Goal: Task Accomplishment & Management: Use online tool/utility

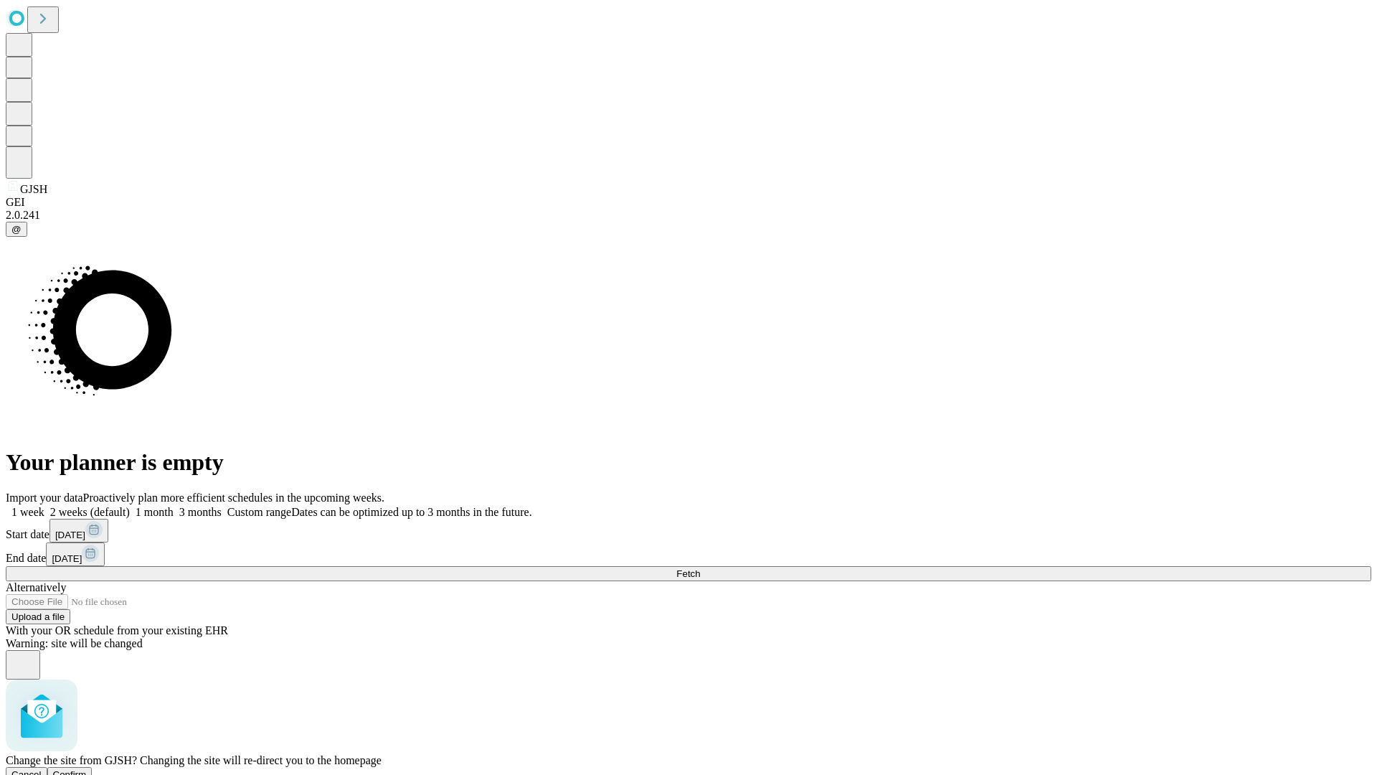
click at [87, 769] on span "Confirm" at bounding box center [70, 774] width 34 height 11
click at [130, 506] on label "2 weeks (default)" at bounding box center [86, 512] width 85 height 12
click at [700, 568] on span "Fetch" at bounding box center [688, 573] width 24 height 11
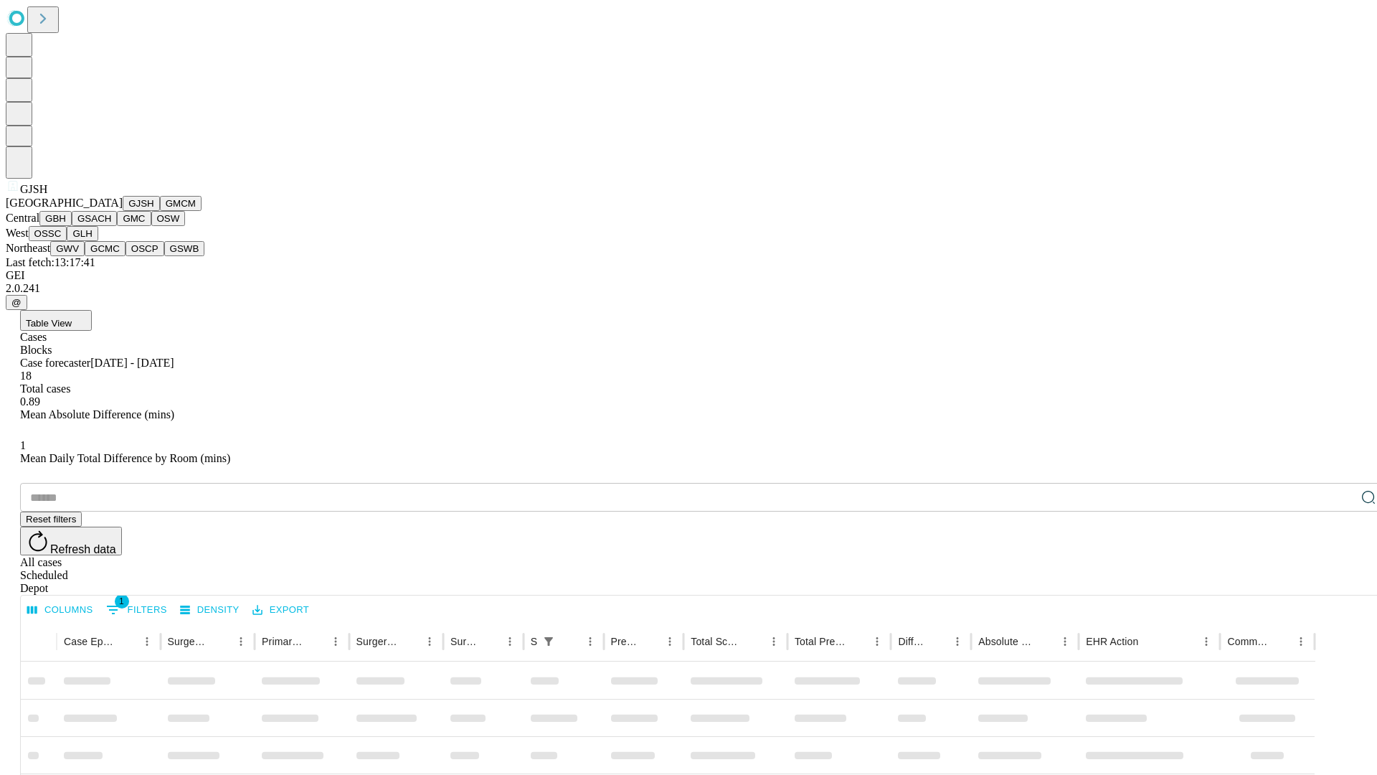
click at [160, 211] on button "GMCM" at bounding box center [181, 203] width 42 height 15
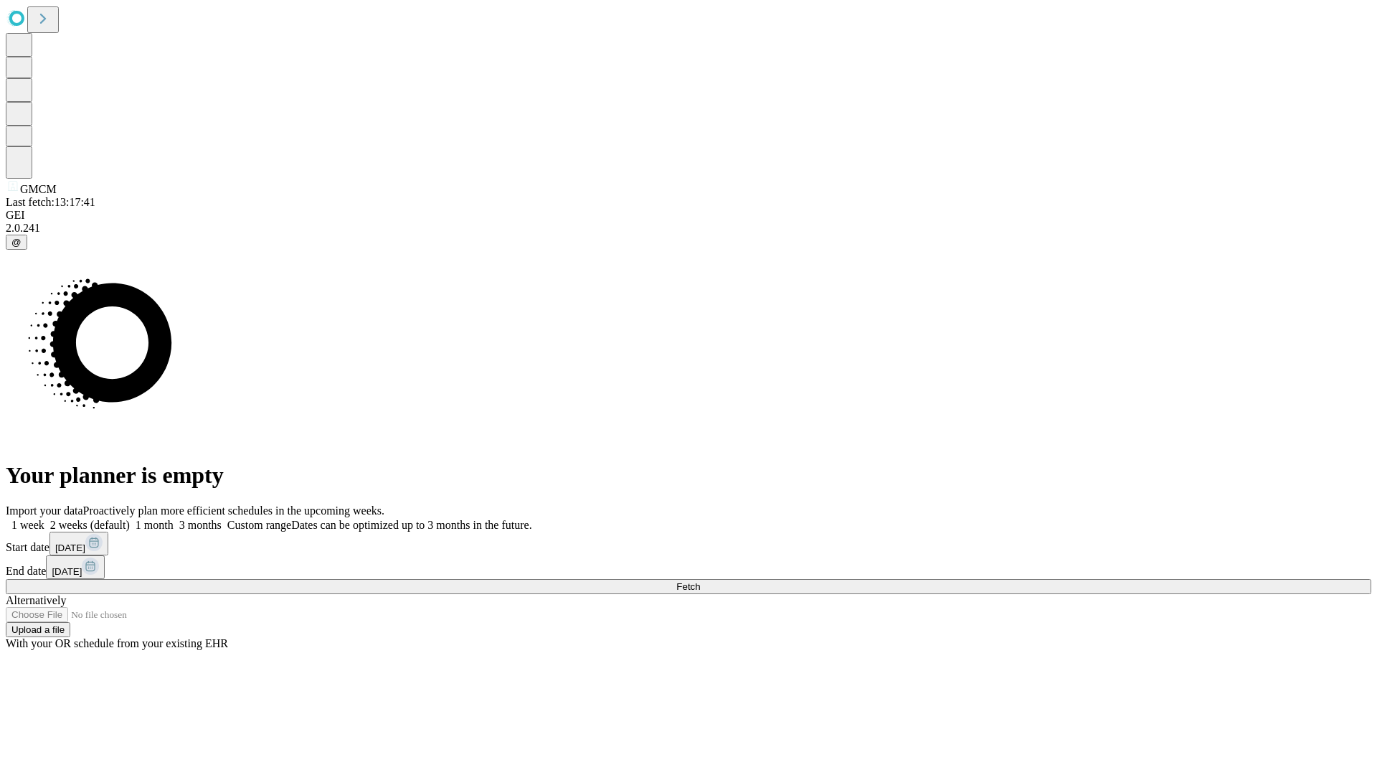
click at [130, 519] on label "2 weeks (default)" at bounding box center [86, 525] width 85 height 12
click at [700, 581] on span "Fetch" at bounding box center [688, 586] width 24 height 11
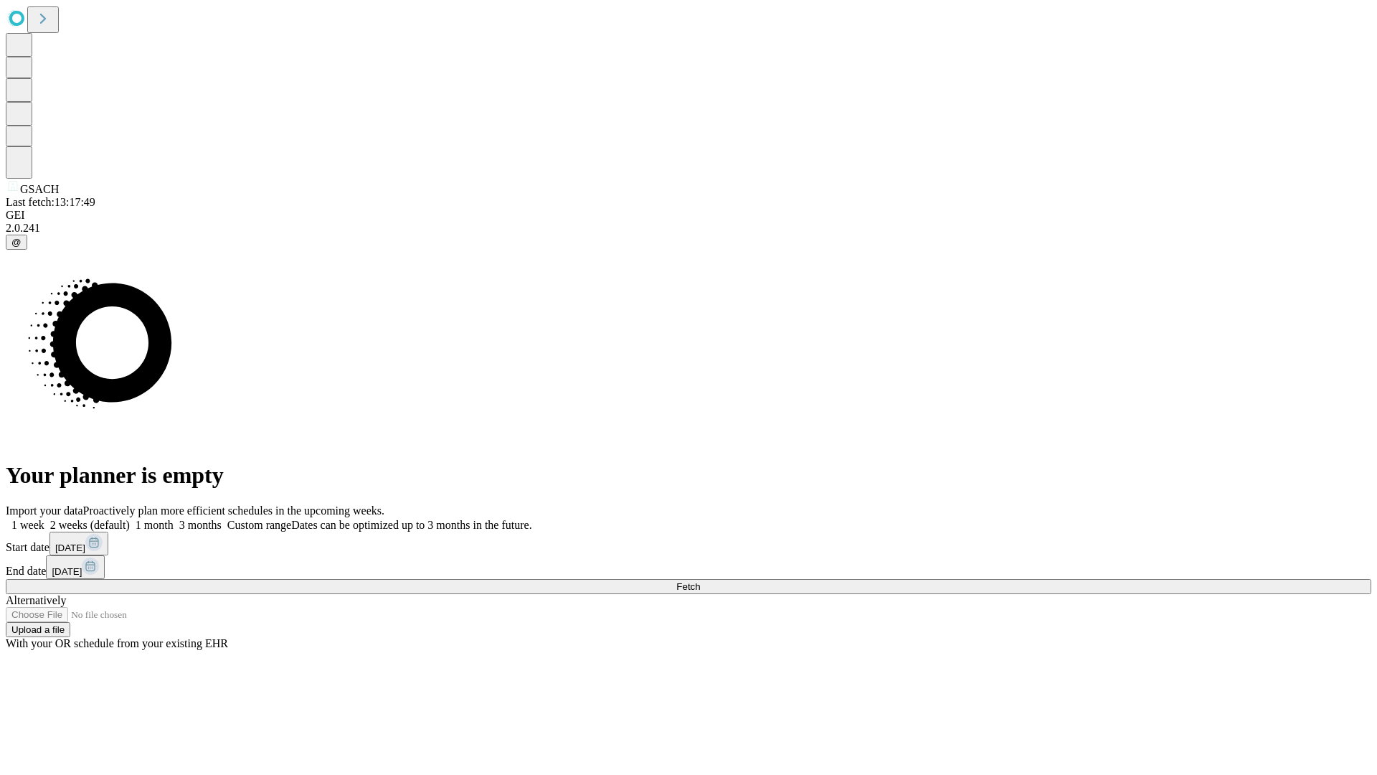
click at [130, 519] on label "2 weeks (default)" at bounding box center [86, 525] width 85 height 12
click at [700, 581] on span "Fetch" at bounding box center [688, 586] width 24 height 11
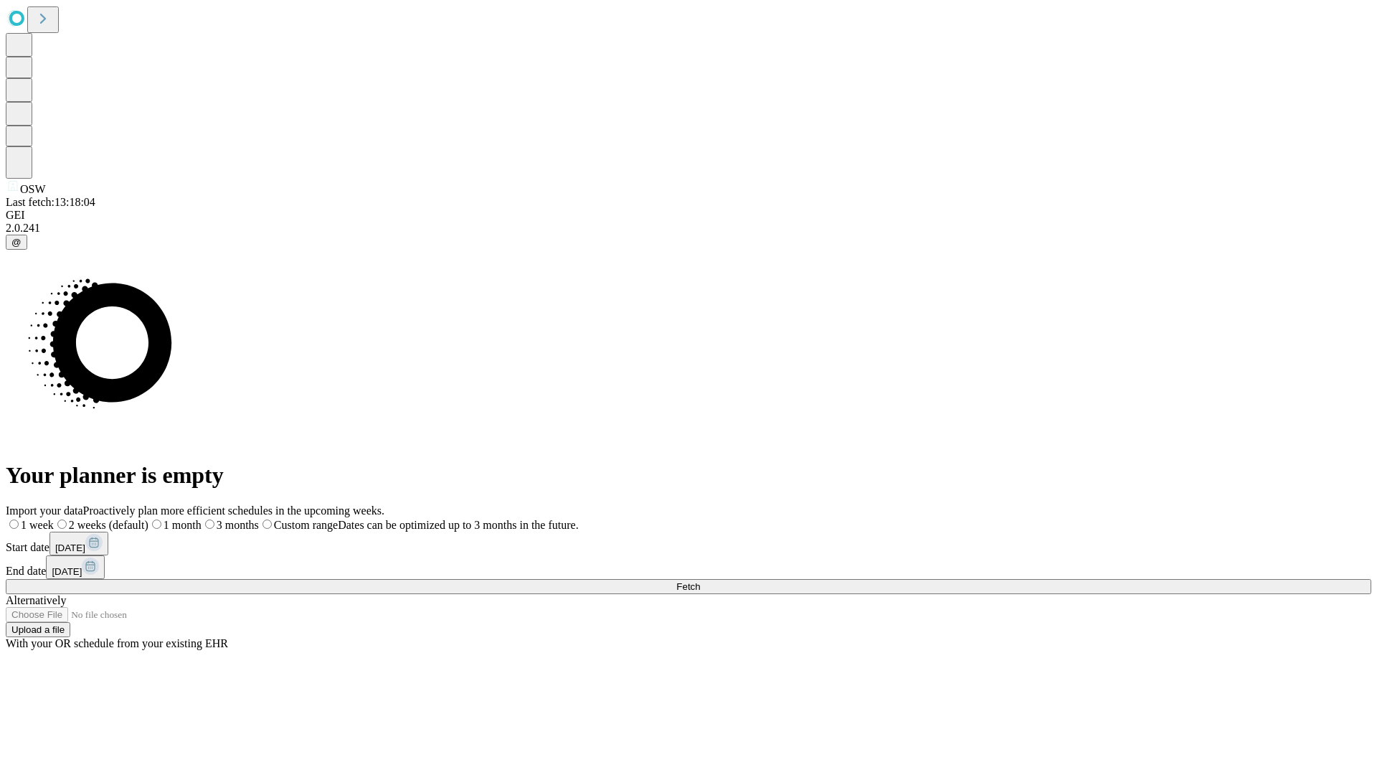
click at [148, 519] on label "2 weeks (default)" at bounding box center [101, 525] width 95 height 12
click at [700, 581] on span "Fetch" at bounding box center [688, 586] width 24 height 11
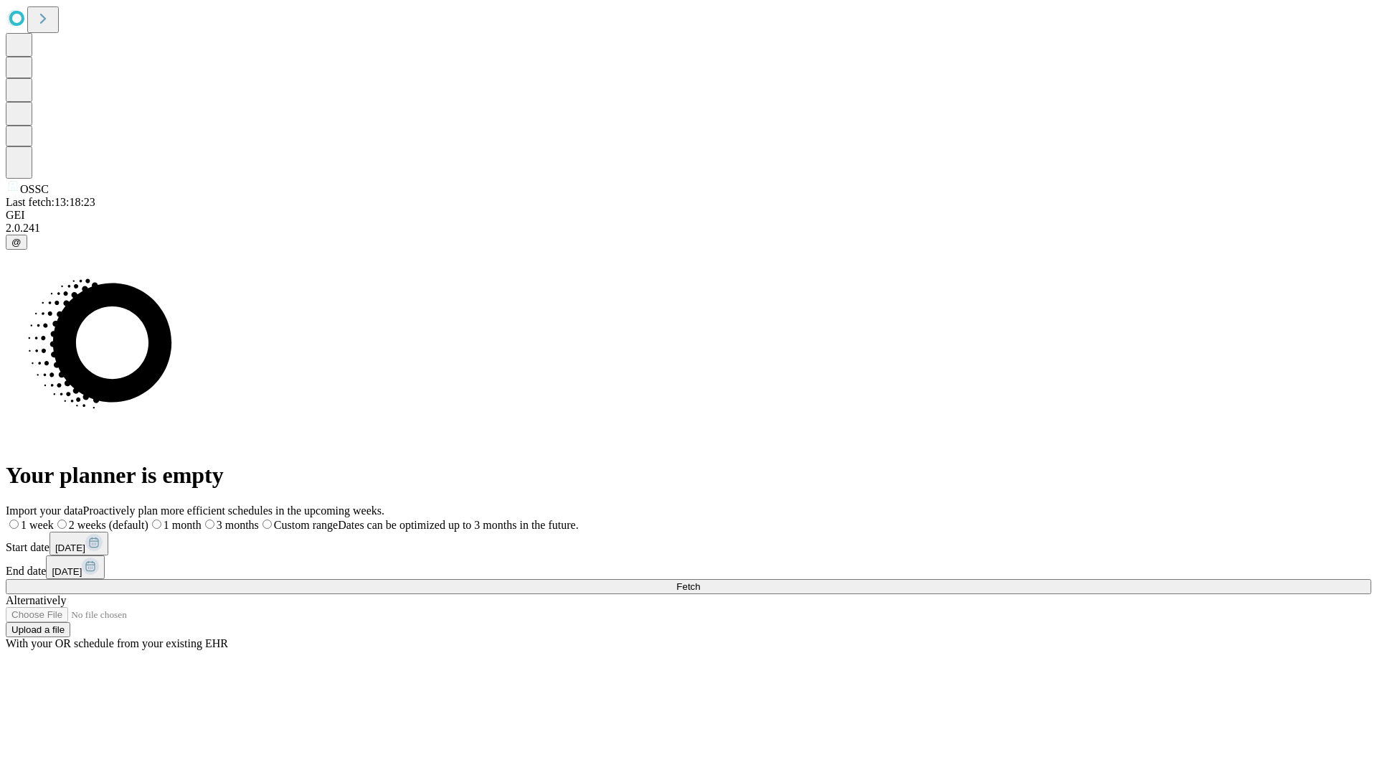
click at [148, 519] on label "2 weeks (default)" at bounding box center [101, 525] width 95 height 12
click at [700, 581] on span "Fetch" at bounding box center [688, 586] width 24 height 11
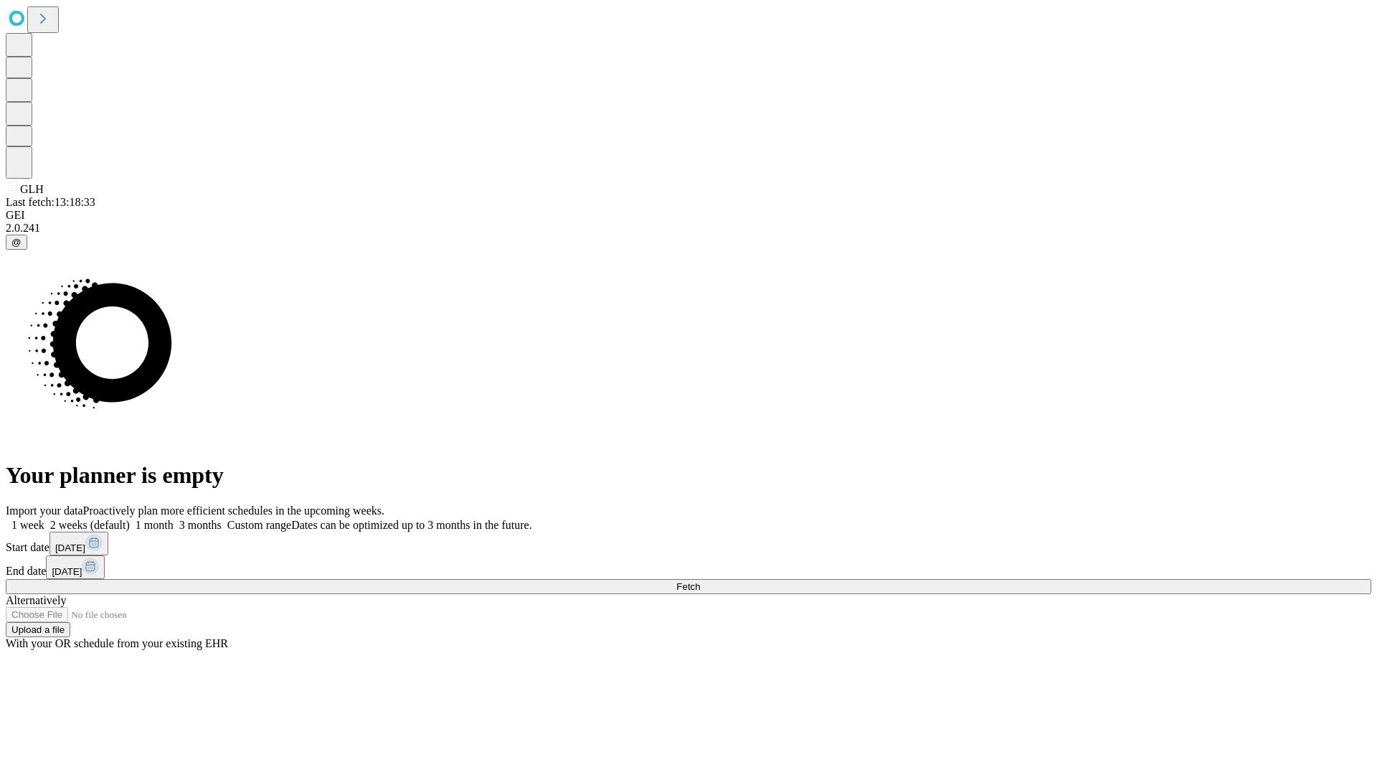
click at [130, 519] on label "2 weeks (default)" at bounding box center [86, 525] width 85 height 12
click at [700, 581] on span "Fetch" at bounding box center [688, 586] width 24 height 11
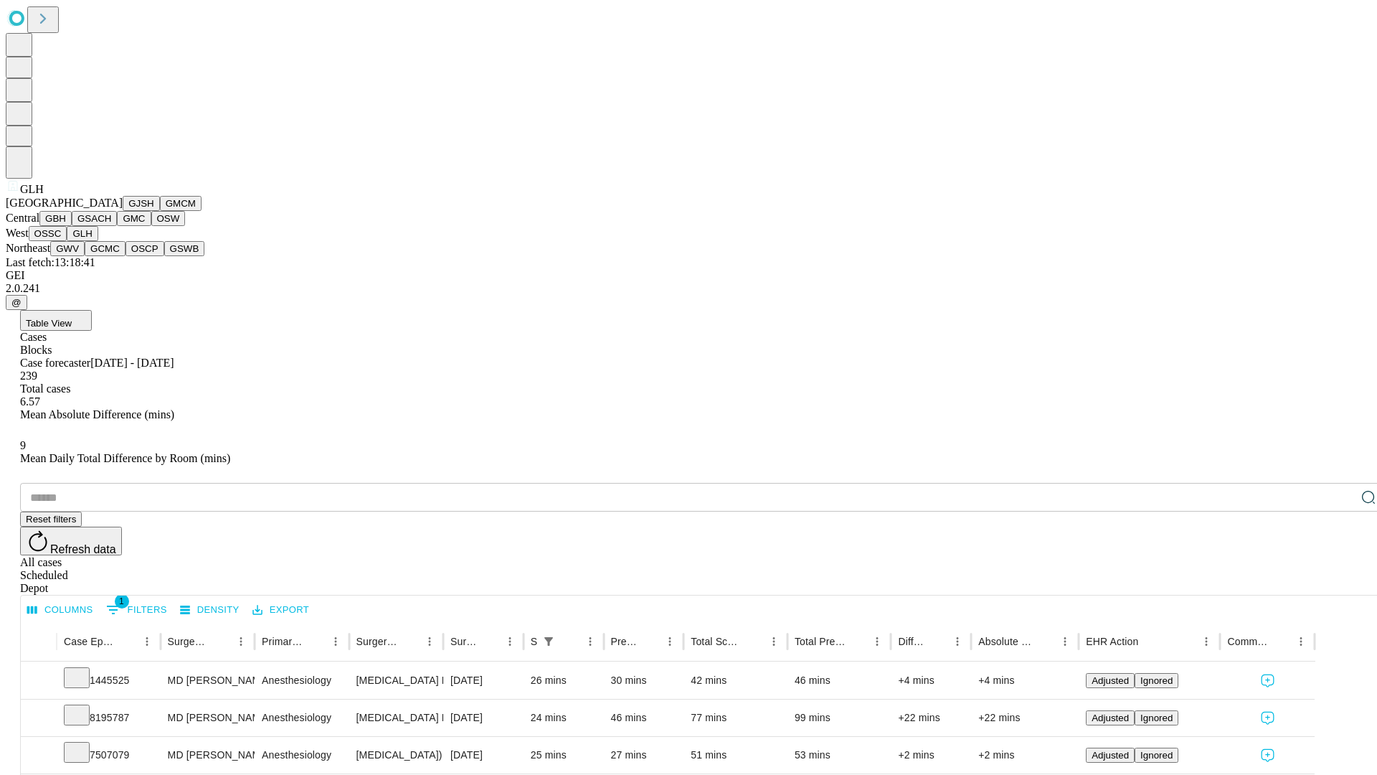
click at [85, 256] on button "GWV" at bounding box center [67, 248] width 34 height 15
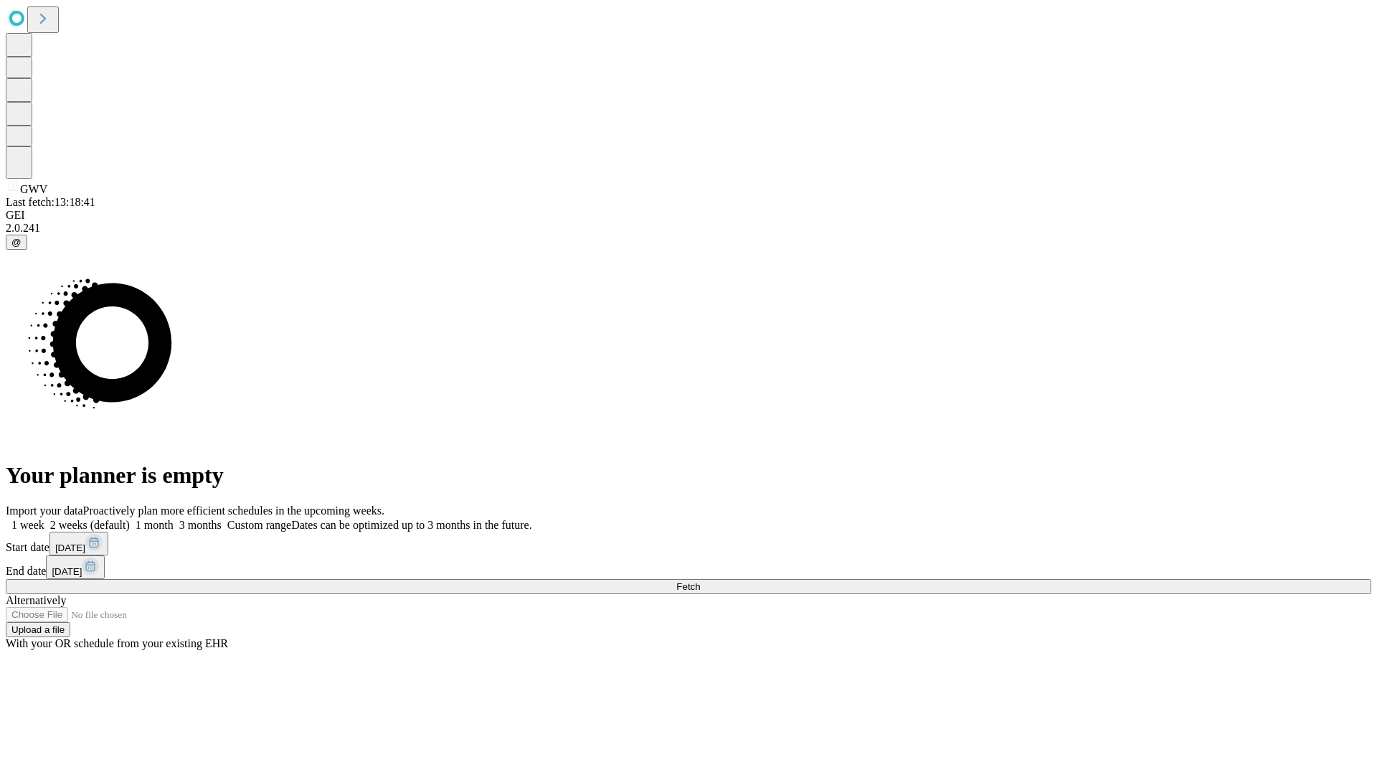
click at [700, 581] on span "Fetch" at bounding box center [688, 586] width 24 height 11
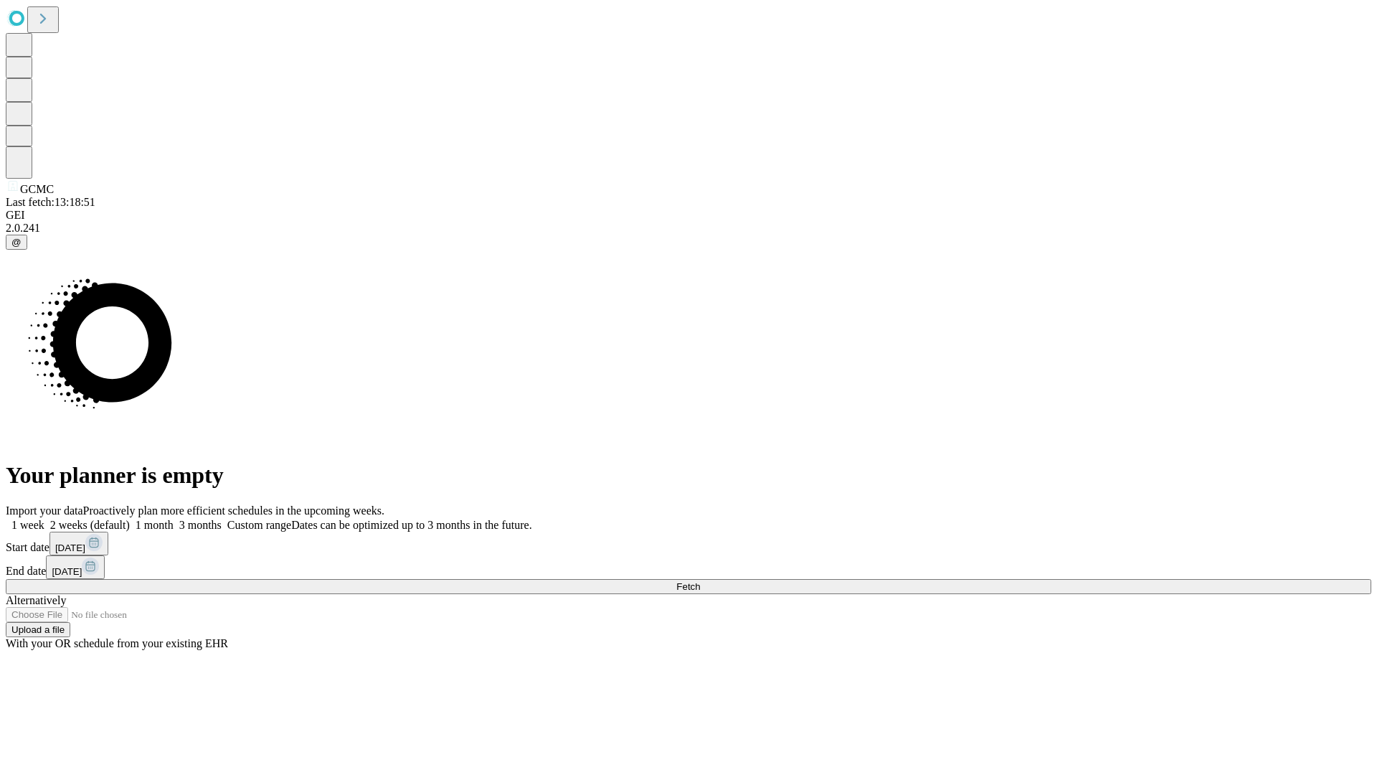
click at [130, 519] on label "2 weeks (default)" at bounding box center [86, 525] width 85 height 12
click at [700, 581] on span "Fetch" at bounding box center [688, 586] width 24 height 11
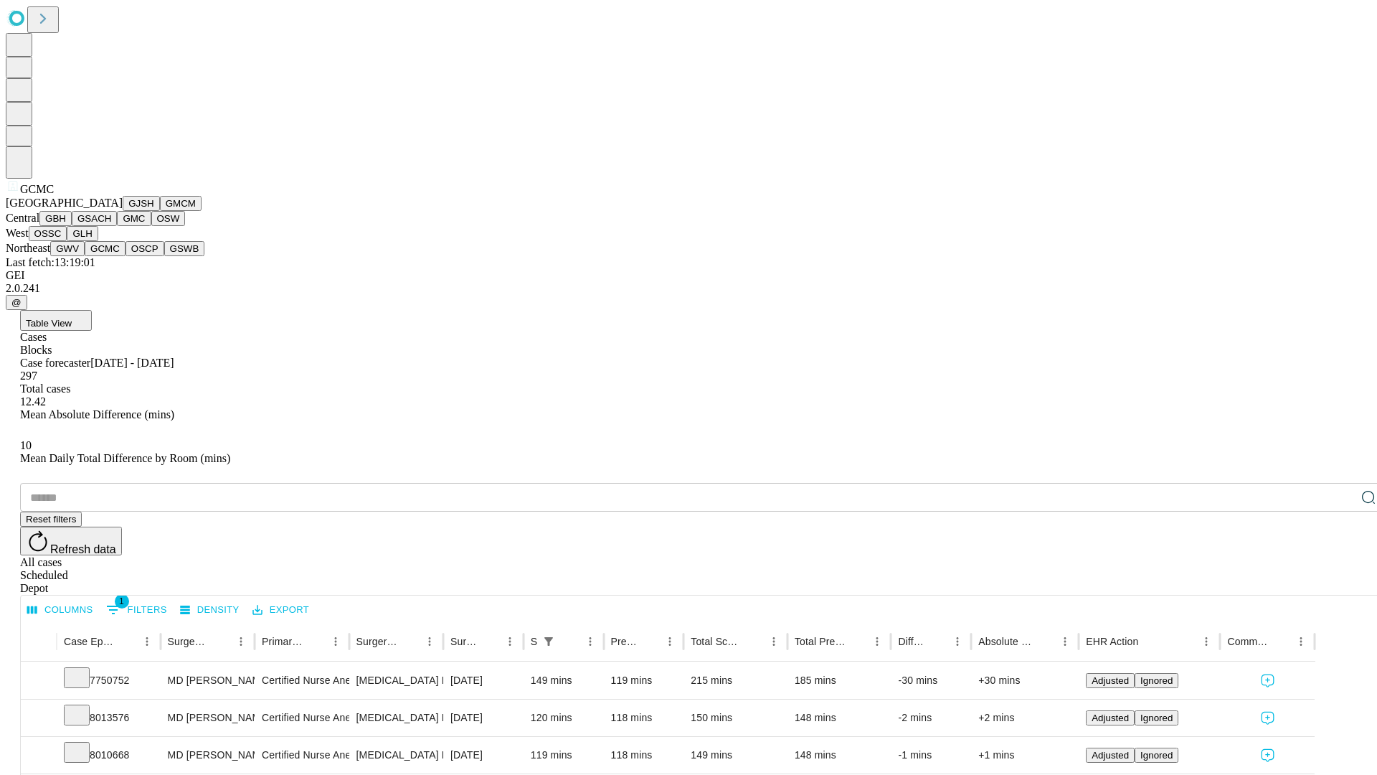
click at [126, 256] on button "OSCP" at bounding box center [145, 248] width 39 height 15
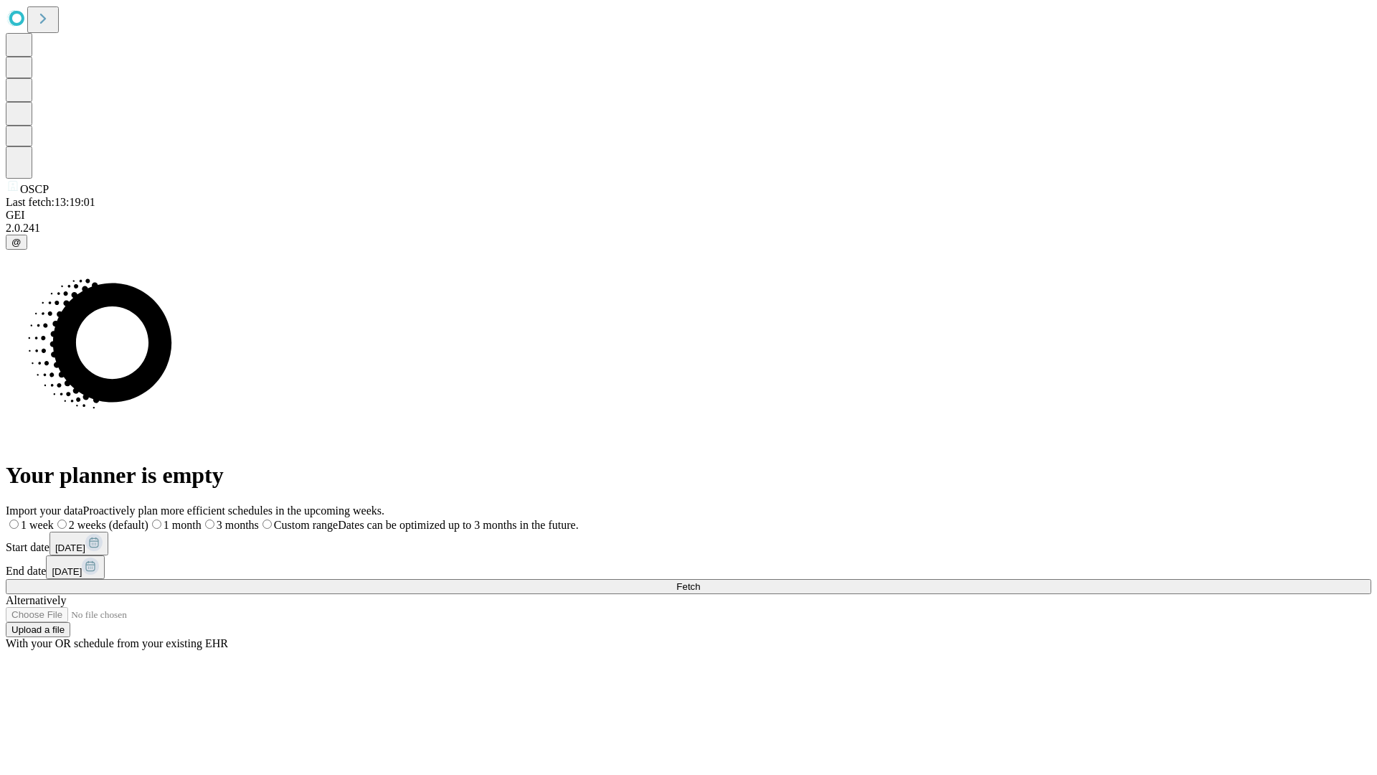
click at [148, 519] on label "2 weeks (default)" at bounding box center [101, 525] width 95 height 12
click at [700, 581] on span "Fetch" at bounding box center [688, 586] width 24 height 11
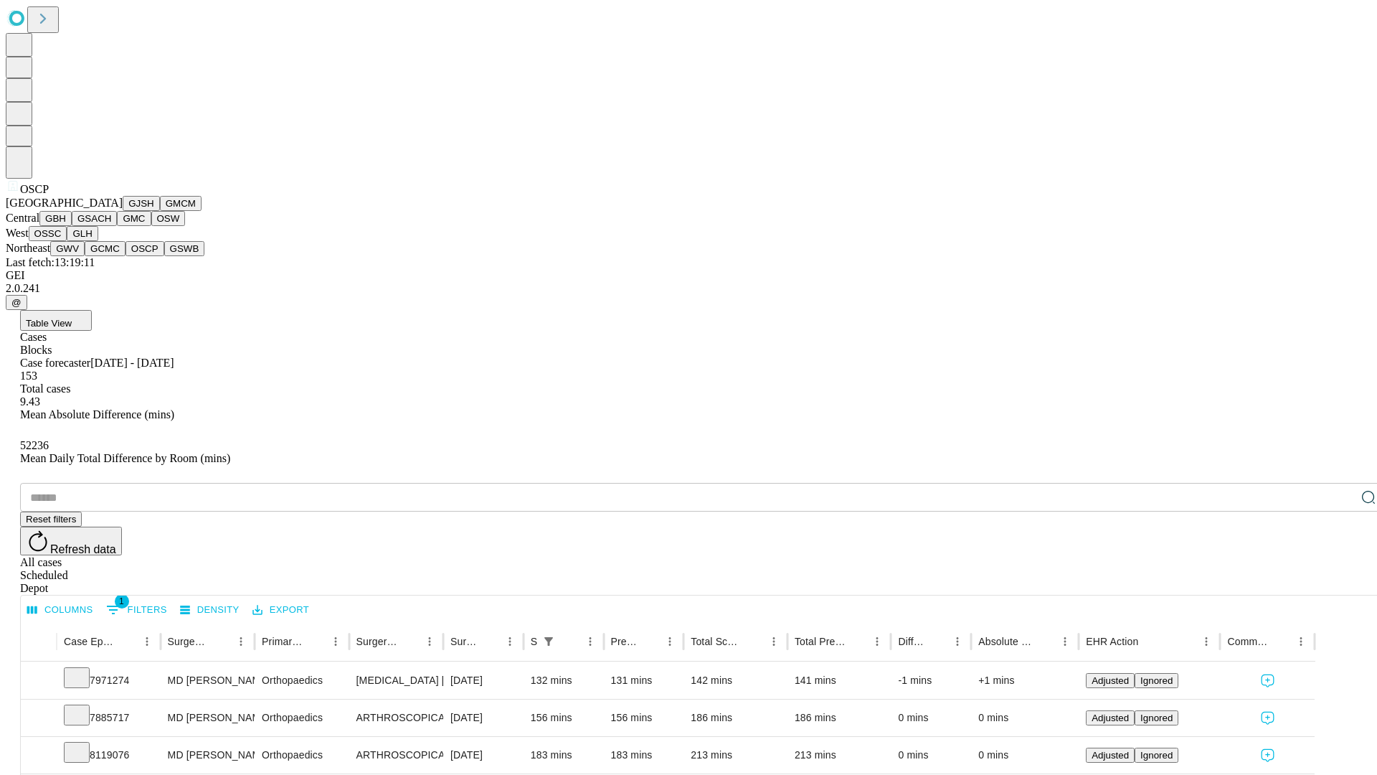
click at [164, 256] on button "GSWB" at bounding box center [184, 248] width 41 height 15
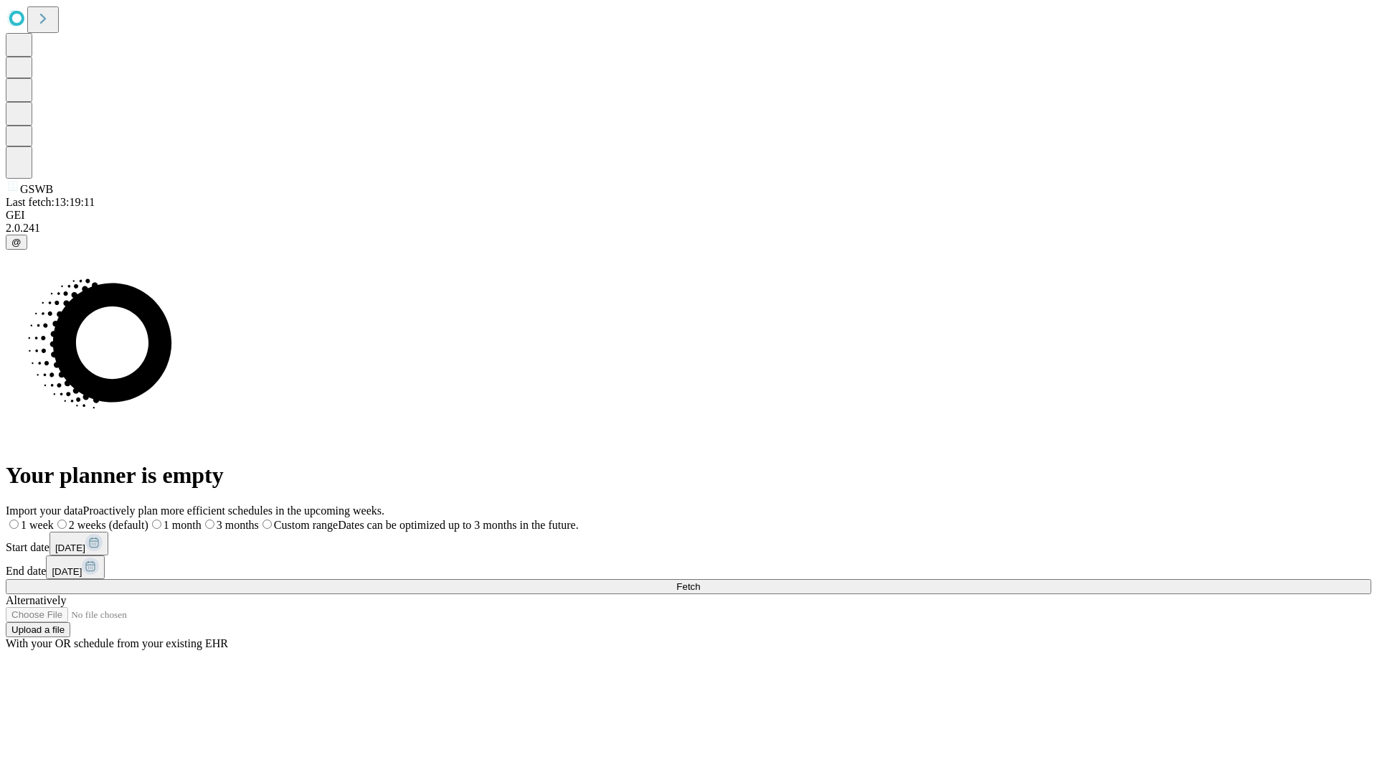
click at [148, 519] on label "2 weeks (default)" at bounding box center [101, 525] width 95 height 12
click at [700, 581] on span "Fetch" at bounding box center [688, 586] width 24 height 11
